Goal: Task Accomplishment & Management: Use online tool/utility

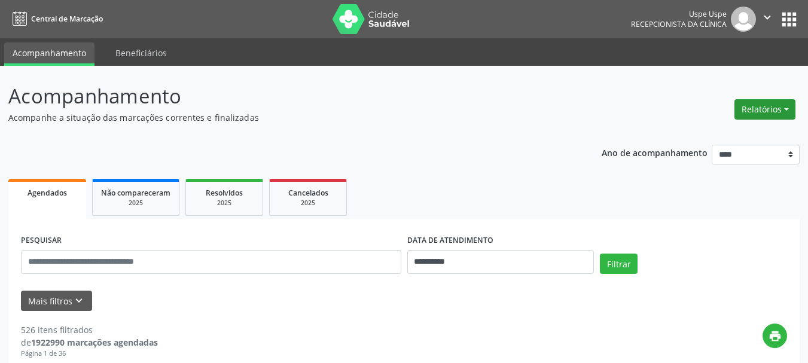
click at [770, 115] on button "Relatórios" at bounding box center [764, 109] width 61 height 20
click at [709, 143] on link "Agendamentos" at bounding box center [731, 135] width 129 height 17
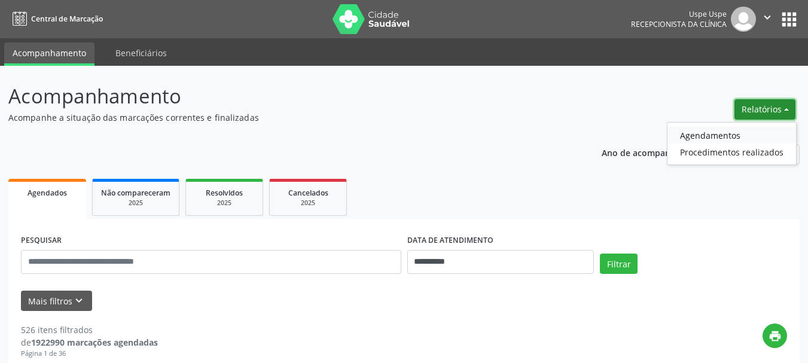
select select "*"
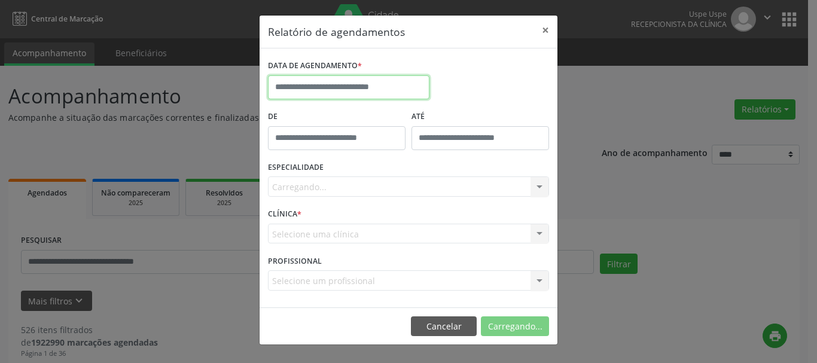
click at [346, 97] on body "**********" at bounding box center [408, 181] width 817 height 363
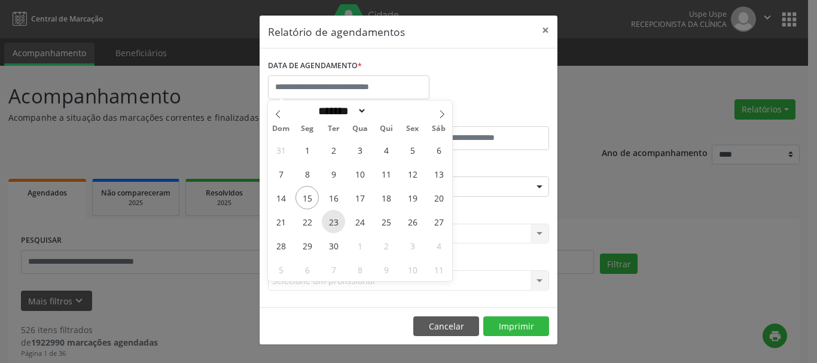
click at [334, 226] on span "23" at bounding box center [333, 221] width 23 height 23
type input "**********"
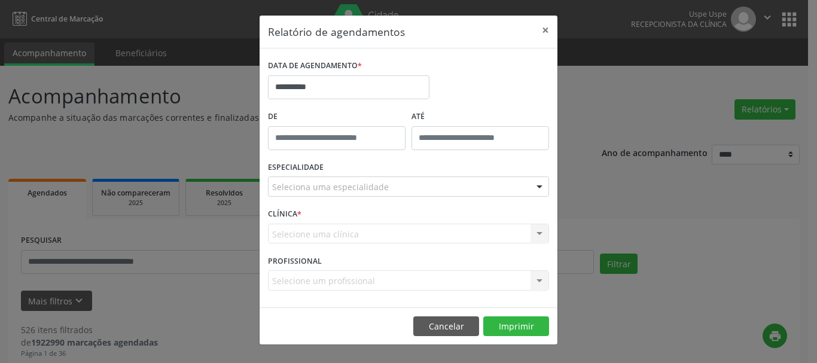
click at [329, 180] on div "Seleciona uma especialidade" at bounding box center [408, 186] width 281 height 20
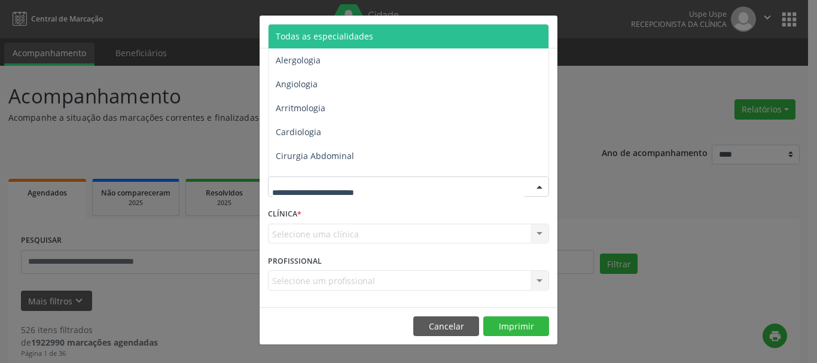
click at [307, 29] on span "Todas as especialidades" at bounding box center [409, 37] width 282 height 24
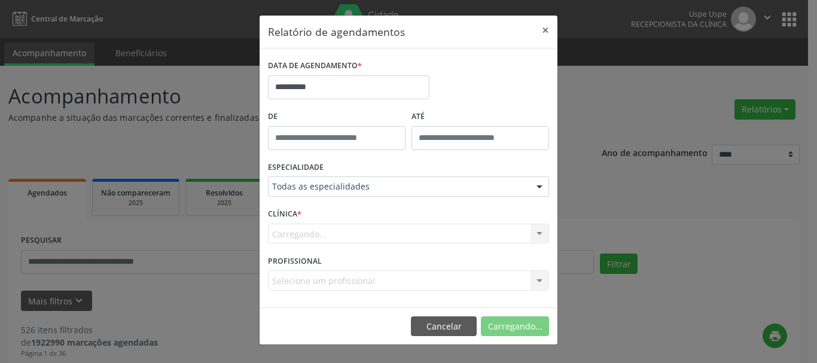
click at [280, 236] on div "Carregando... Nenhum resultado encontrado para: " " Não há nenhuma opção para s…" at bounding box center [408, 234] width 281 height 20
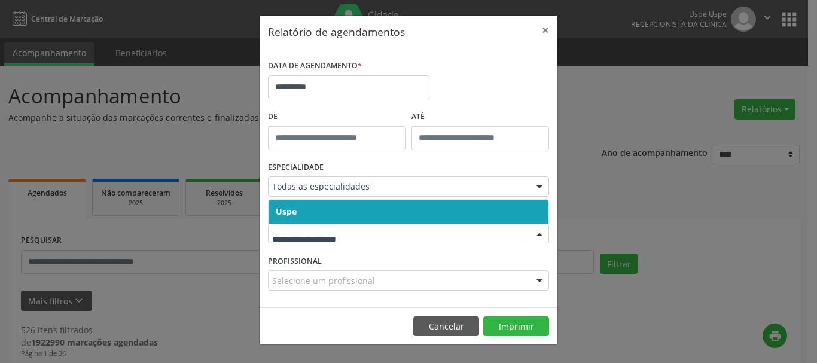
click at [284, 216] on span "Uspe" at bounding box center [286, 211] width 21 height 11
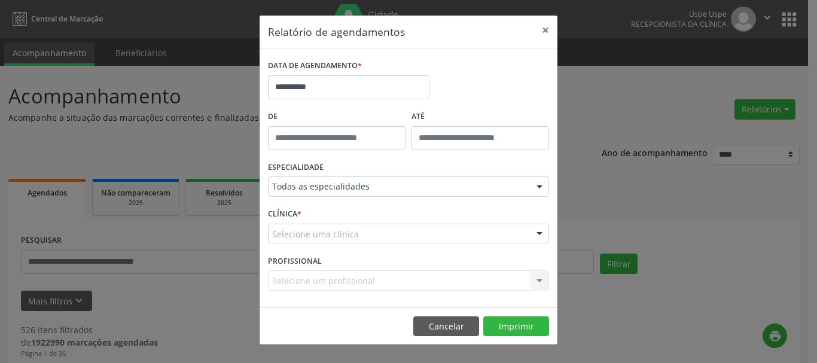
click at [284, 216] on span "Uspe" at bounding box center [286, 211] width 20 height 11
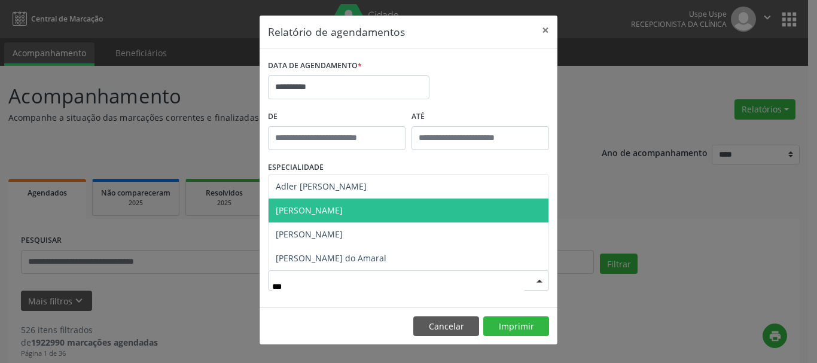
click at [343, 212] on span "[PERSON_NAME]" at bounding box center [309, 209] width 67 height 11
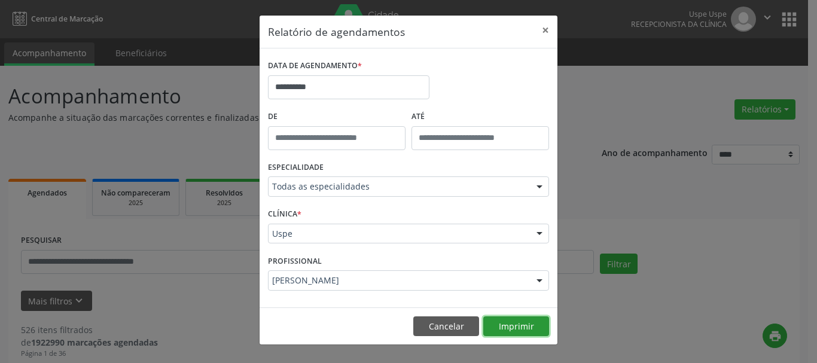
drag, startPoint x: 509, startPoint y: 323, endPoint x: 505, endPoint y: 319, distance: 6.8
click at [509, 322] on button "Imprimir" at bounding box center [516, 326] width 66 height 20
click at [337, 274] on div "[PERSON_NAME]" at bounding box center [408, 280] width 281 height 20
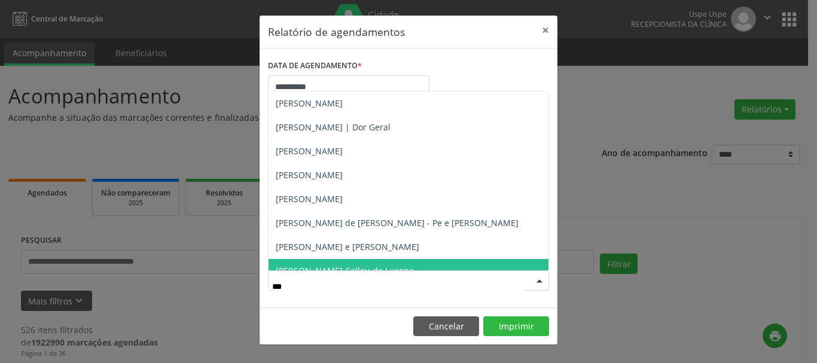
type input "****"
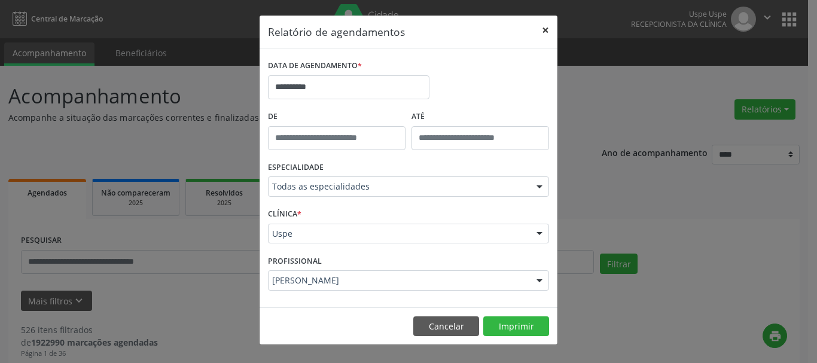
click at [546, 30] on button "×" at bounding box center [545, 30] width 24 height 29
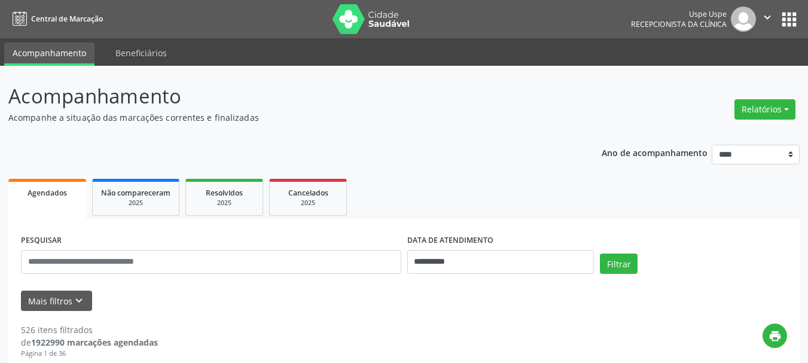
drag, startPoint x: 248, startPoint y: 244, endPoint x: 242, endPoint y: 258, distance: 15.2
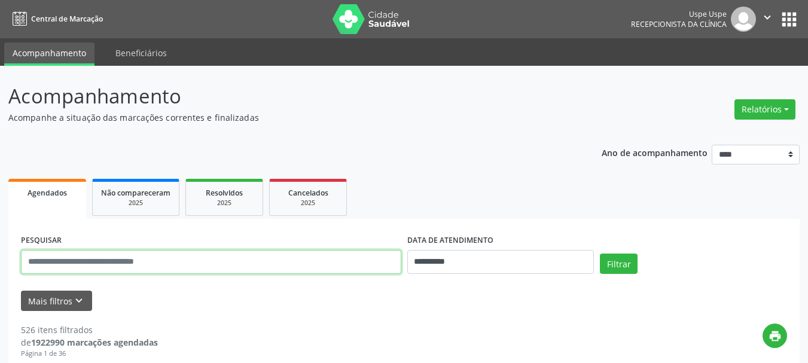
drag, startPoint x: 242, startPoint y: 258, endPoint x: 209, endPoint y: 254, distance: 32.5
click at [209, 254] on input "text" at bounding box center [211, 262] width 380 height 24
paste input "**********"
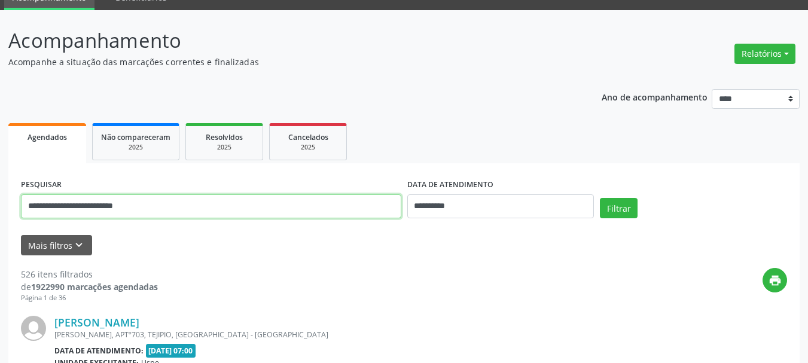
scroll to position [179, 0]
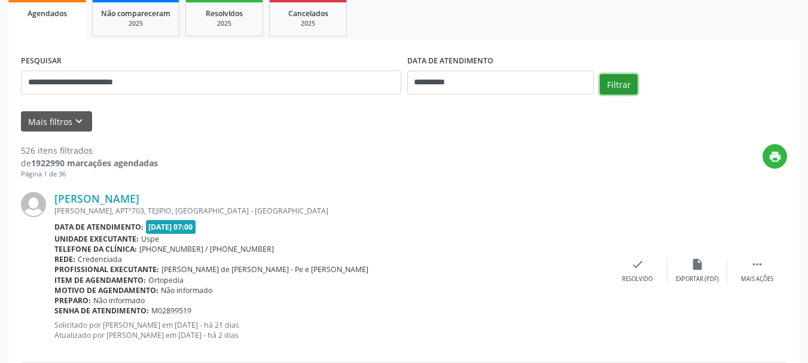
click at [624, 79] on button "Filtrar" at bounding box center [619, 84] width 38 height 20
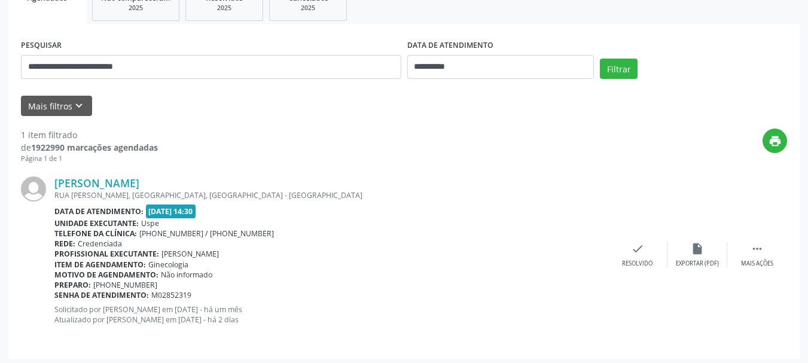
scroll to position [199, 0]
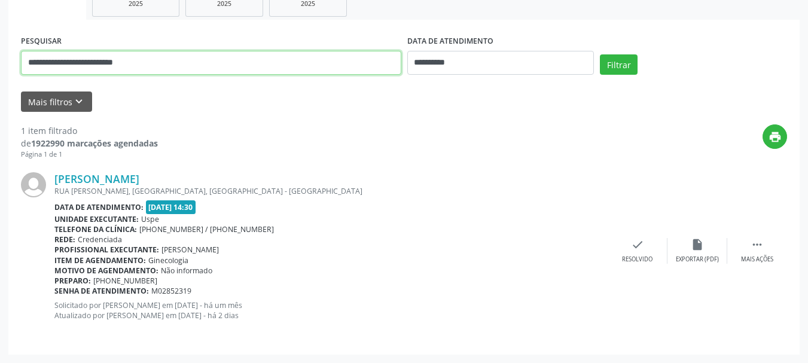
click at [221, 56] on input "**********" at bounding box center [211, 63] width 380 height 24
paste input "text"
type input "**********"
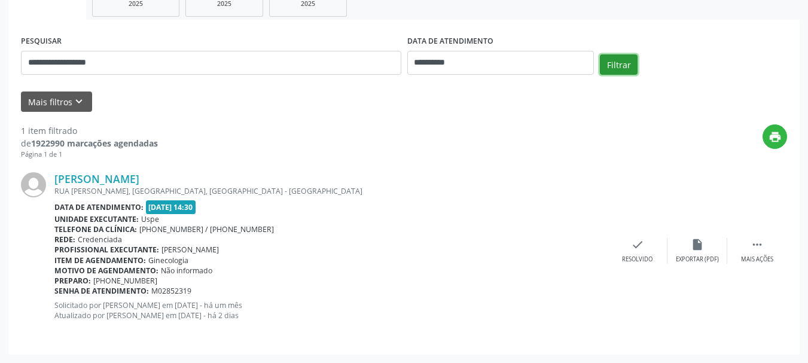
click at [628, 69] on button "Filtrar" at bounding box center [619, 64] width 38 height 20
drag, startPoint x: 51, startPoint y: 177, endPoint x: 249, endPoint y: 288, distance: 226.2
click at [249, 288] on div "[PERSON_NAME] [GEOGRAPHIC_DATA], [GEOGRAPHIC_DATA], [GEOGRAPHIC_DATA] - [GEOGRA…" at bounding box center [404, 251] width 766 height 182
copy div "[PERSON_NAME], [GEOGRAPHIC_DATA], [GEOGRAPHIC_DATA] - PE Data de atendimento: […"
